Goal: Navigation & Orientation: Find specific page/section

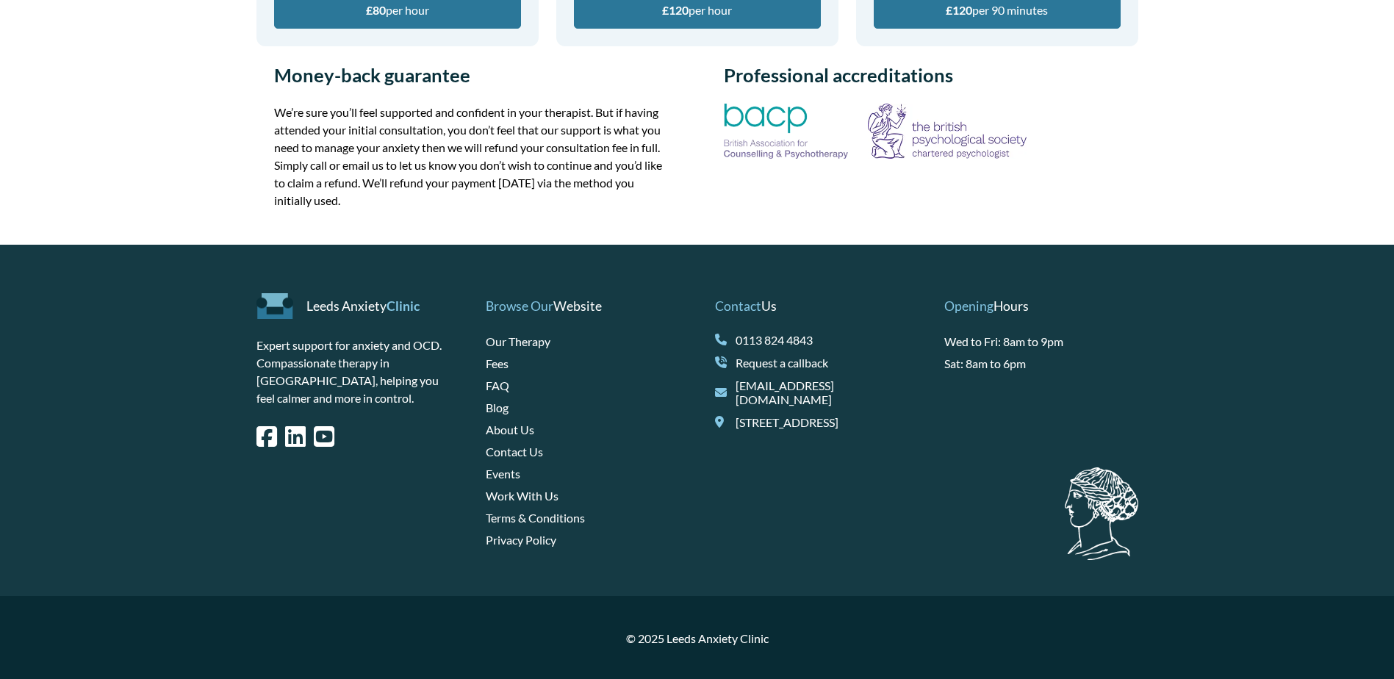
scroll to position [713, 0]
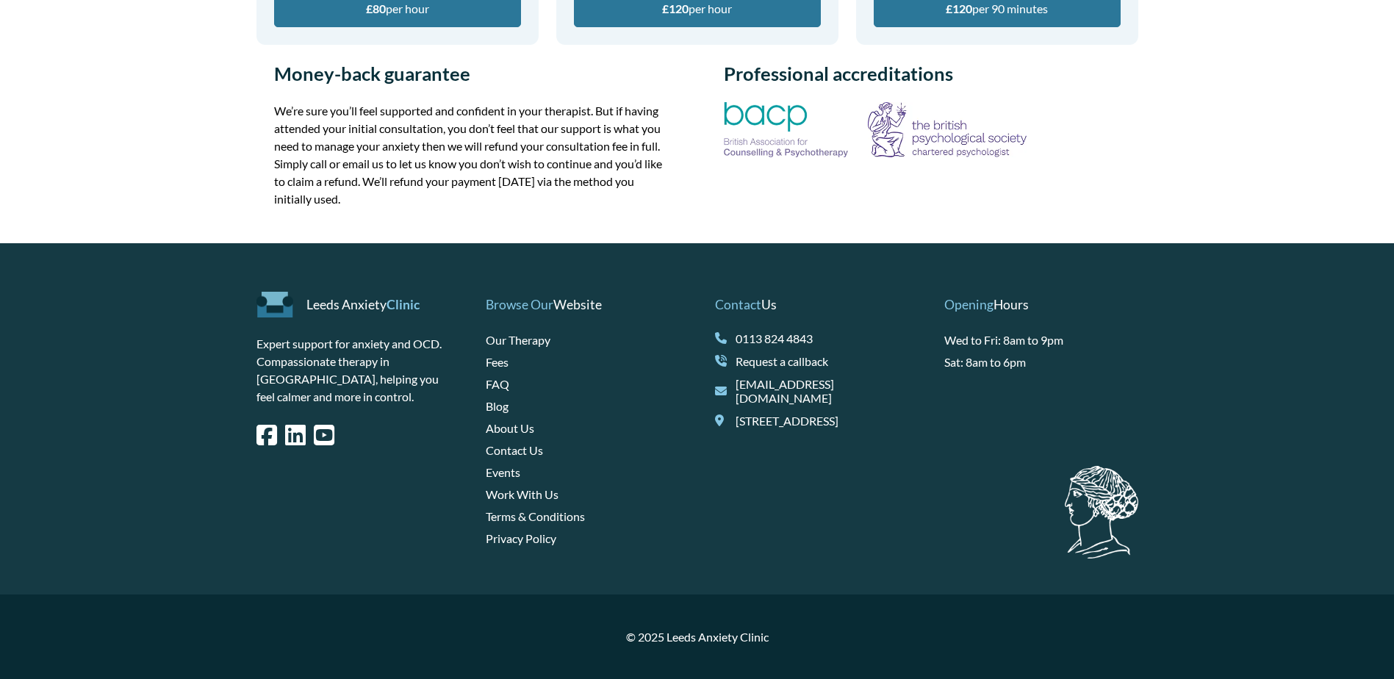
click at [536, 338] on link "Our Therapy" at bounding box center [518, 340] width 65 height 14
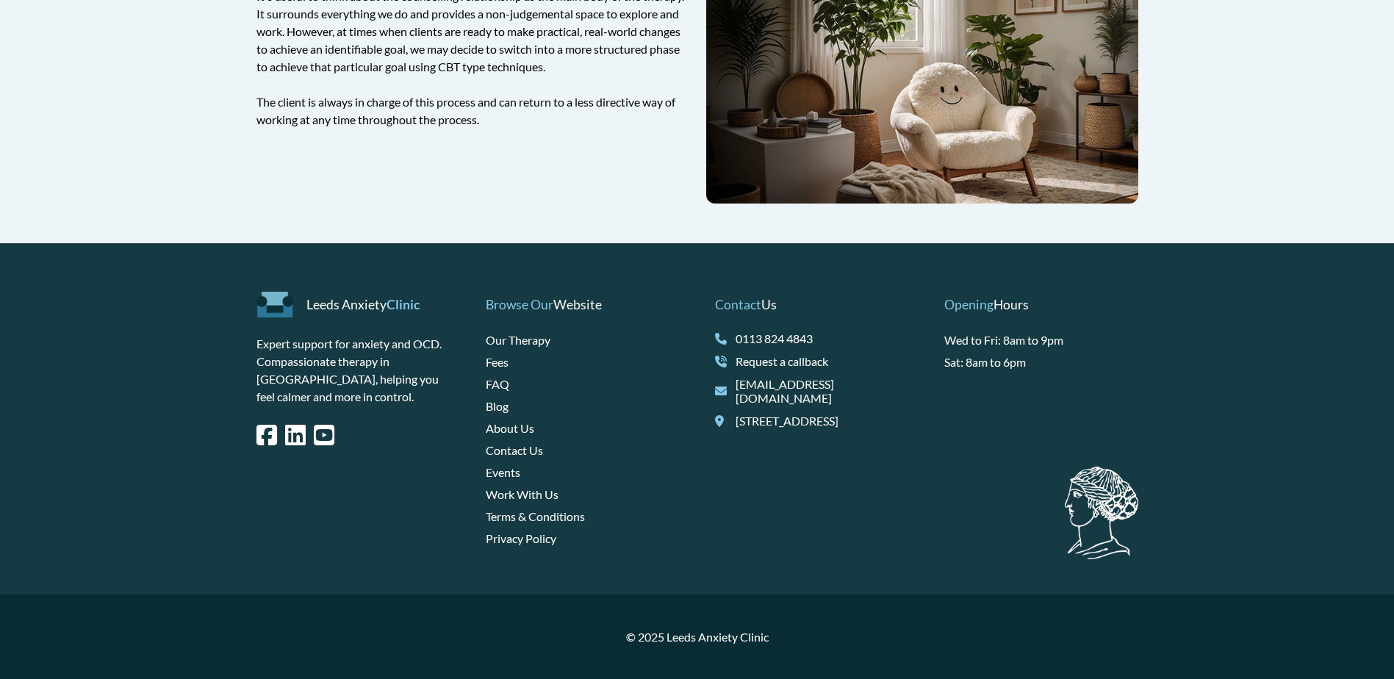
scroll to position [2264, 0]
click at [544, 492] on link "Work With Us" at bounding box center [522, 494] width 73 height 14
